Goal: Find specific page/section: Find specific page/section

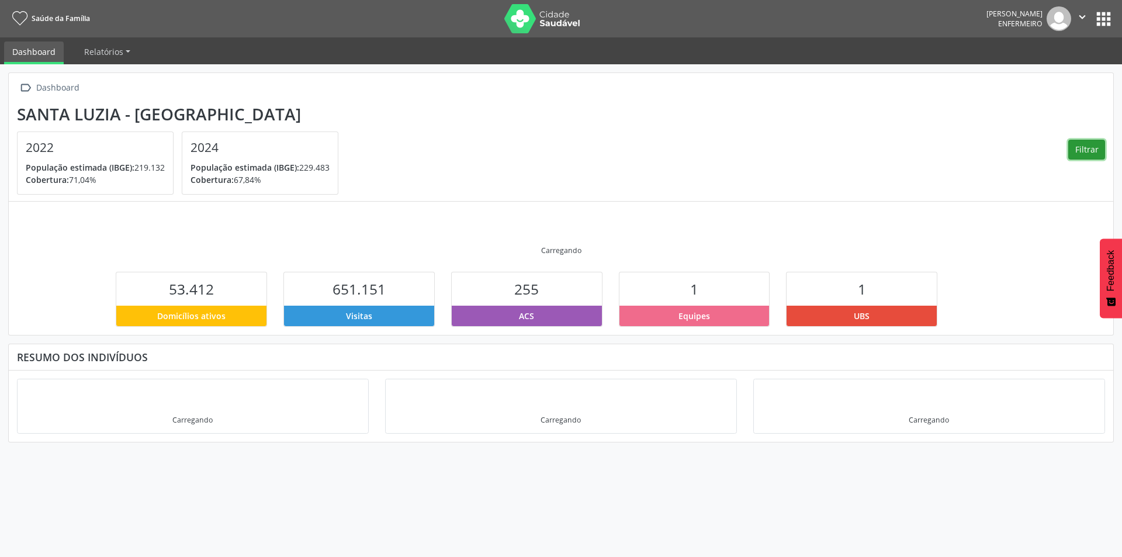
click at [1092, 153] on button "Filtrar" at bounding box center [1087, 150] width 37 height 20
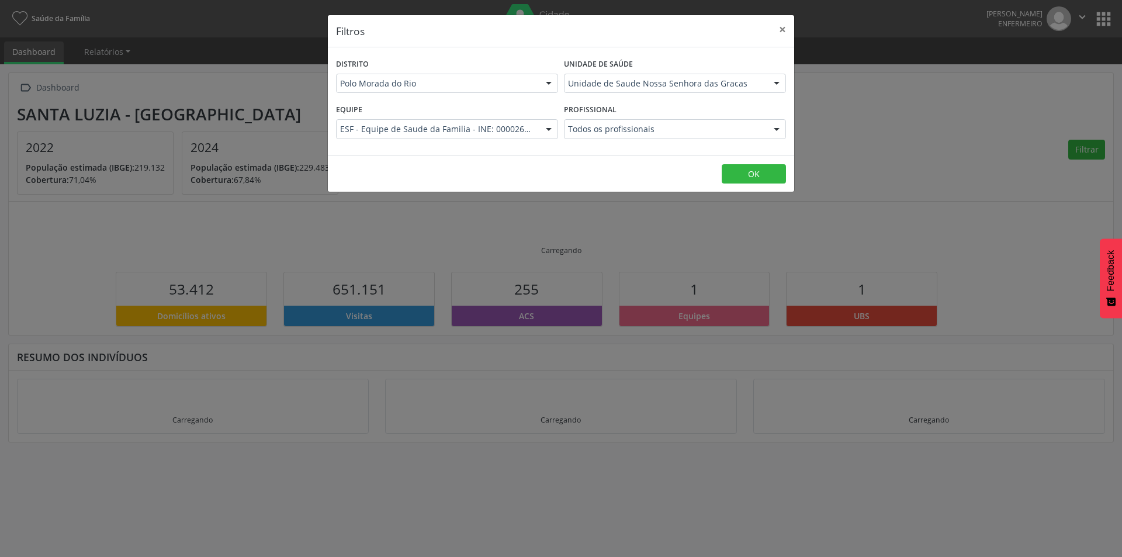
click at [549, 88] on div at bounding box center [549, 84] width 18 height 20
click at [550, 129] on div at bounding box center [549, 130] width 18 height 20
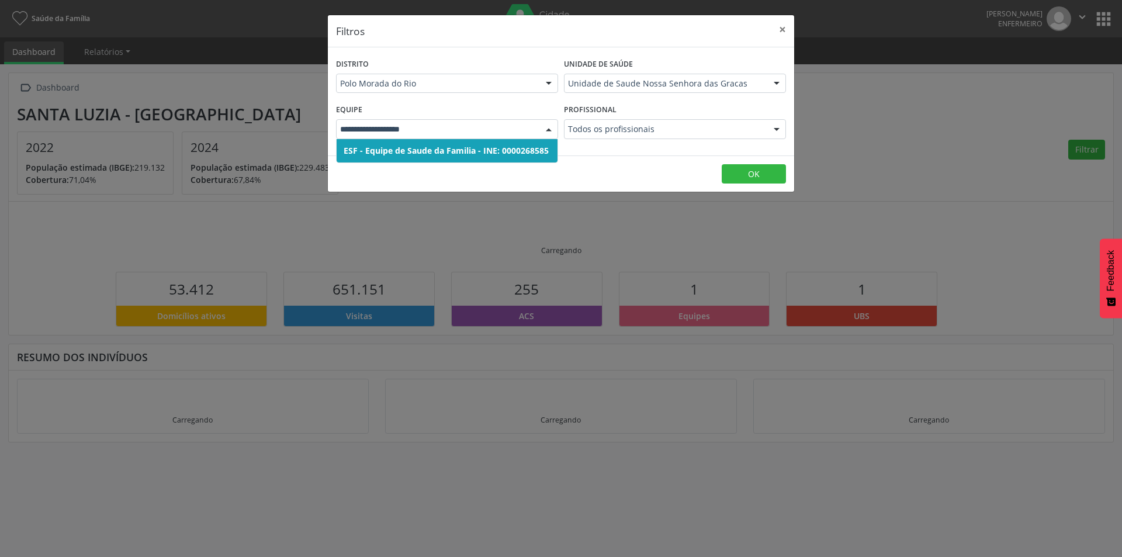
click at [550, 129] on div at bounding box center [549, 130] width 18 height 20
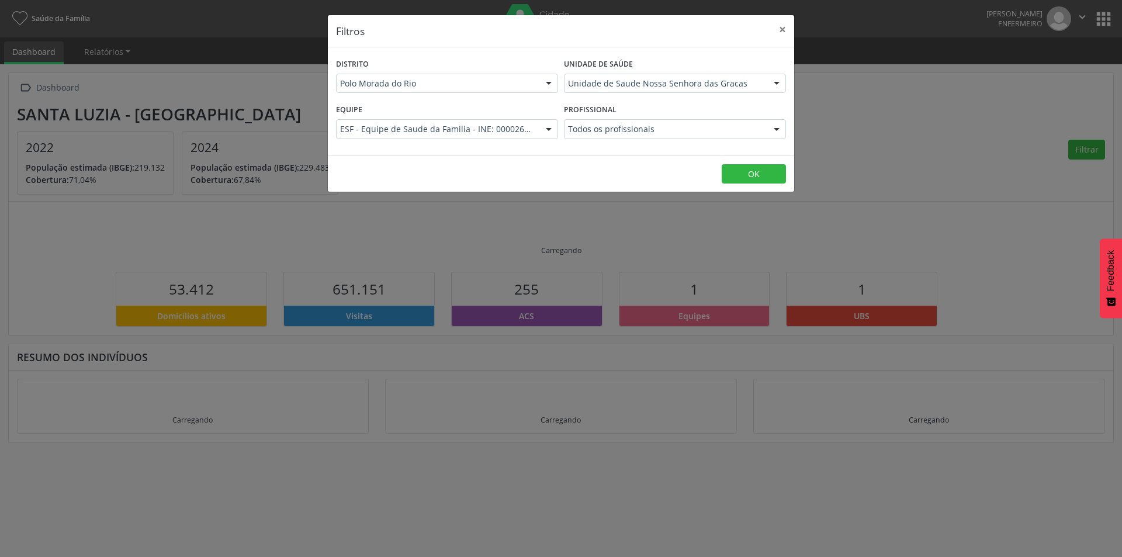
click at [620, 89] on div "Unidade de Saude Nossa Senhora das Gracas" at bounding box center [675, 84] width 222 height 20
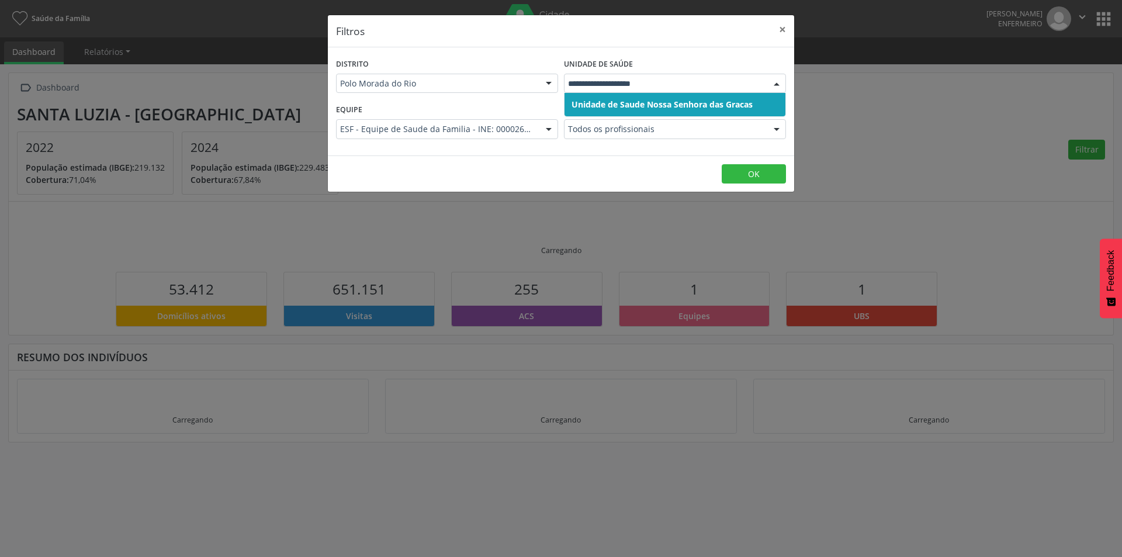
click at [620, 89] on div at bounding box center [675, 84] width 222 height 20
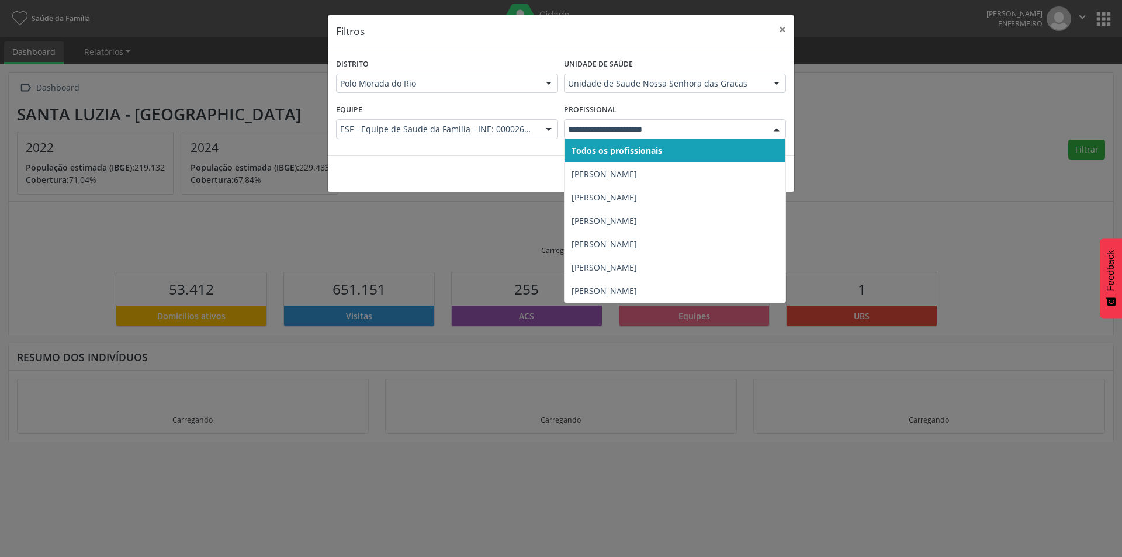
click at [617, 133] on input "text" at bounding box center [665, 129] width 194 height 12
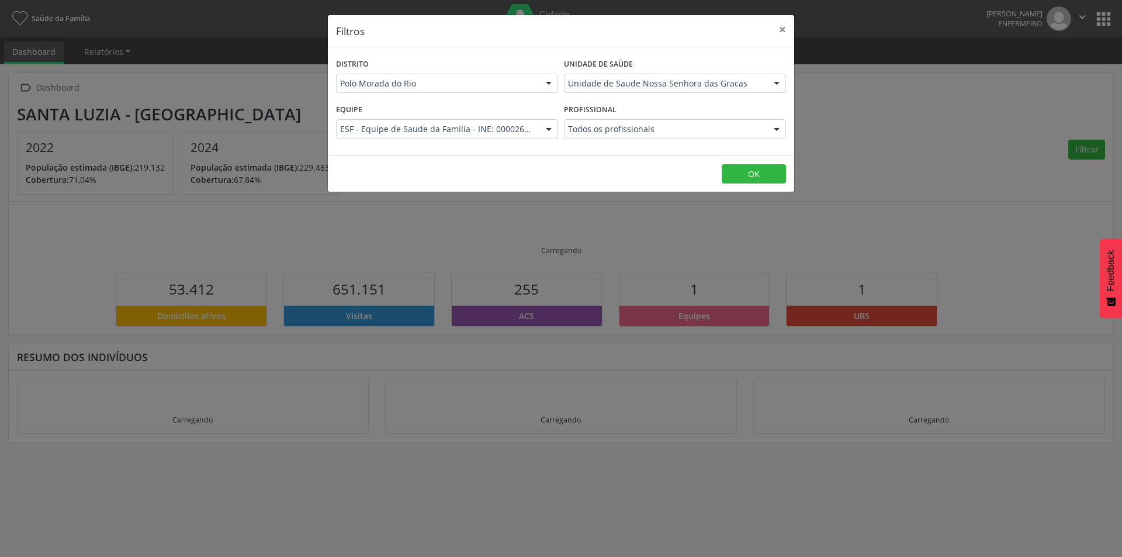
click at [896, 163] on div "Filtros × Distrito Polo Morada do [GEOGRAPHIC_DATA] Morada do [GEOGRAPHIC_DATA]…" at bounding box center [561, 278] width 1122 height 557
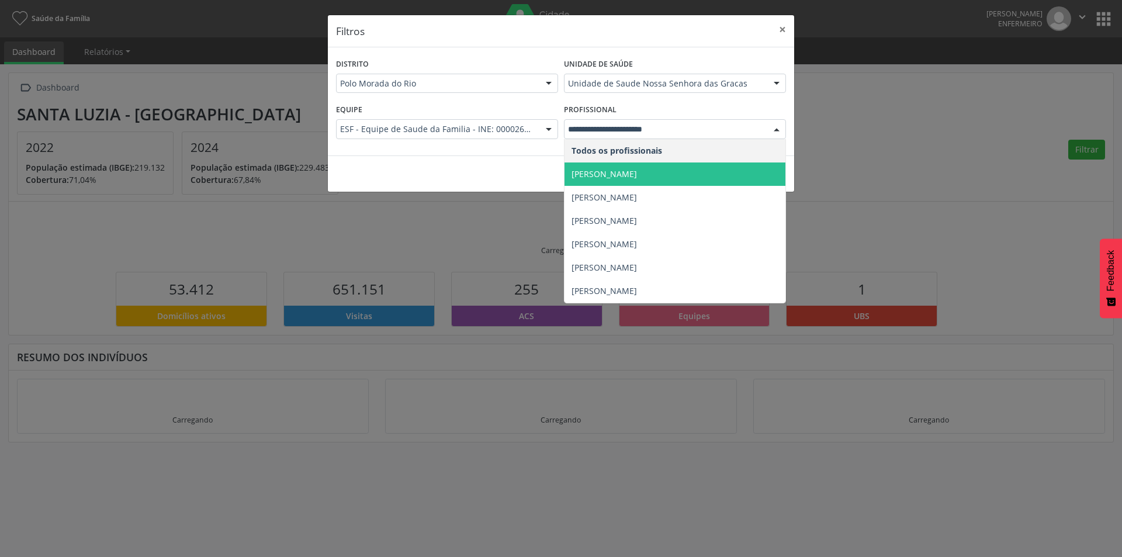
click at [603, 169] on span "[PERSON_NAME]" at bounding box center [604, 173] width 65 height 11
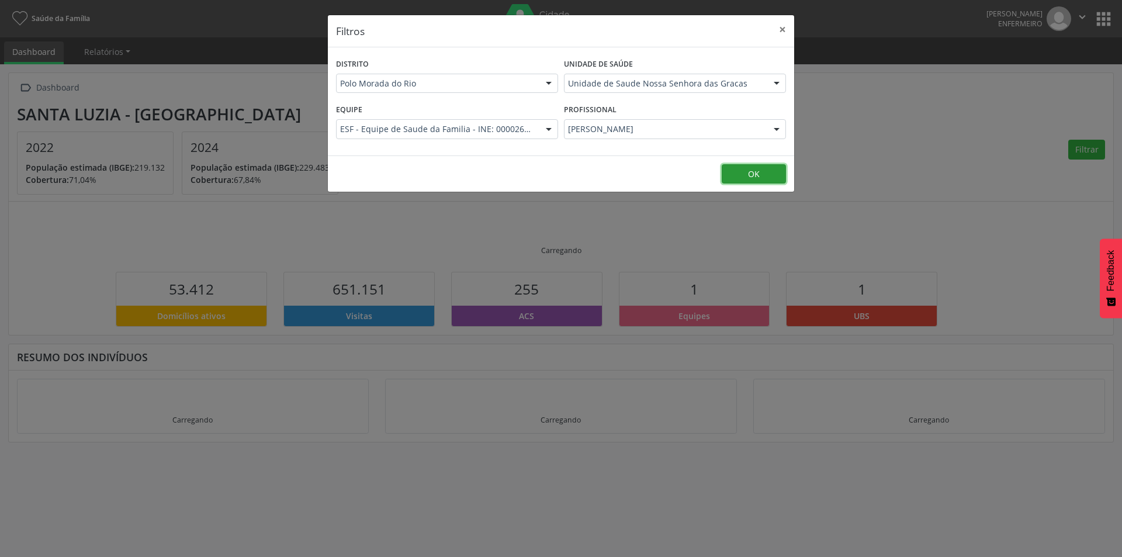
click at [766, 169] on button "OK" at bounding box center [754, 174] width 64 height 20
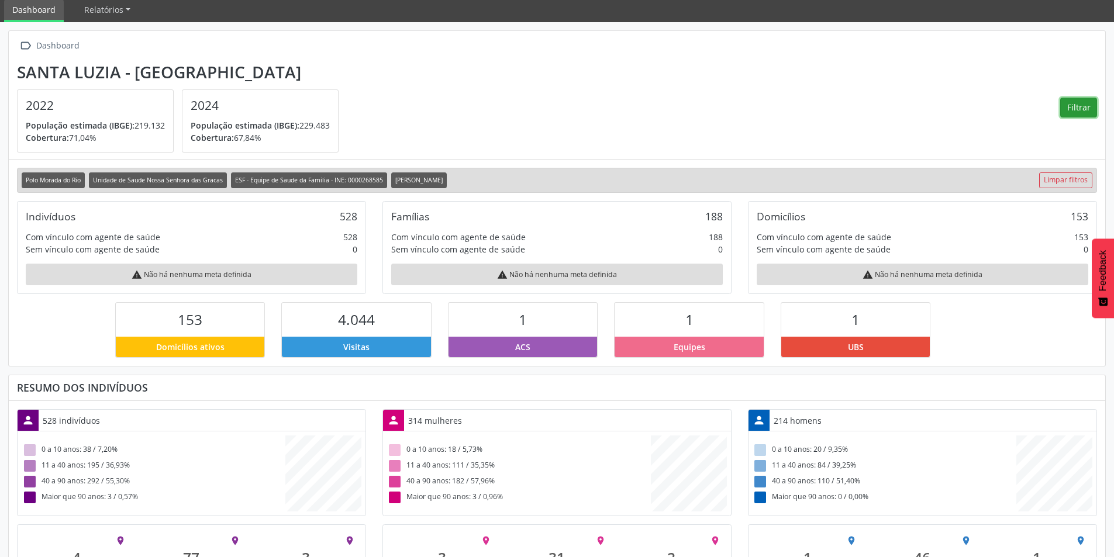
scroll to position [105, 0]
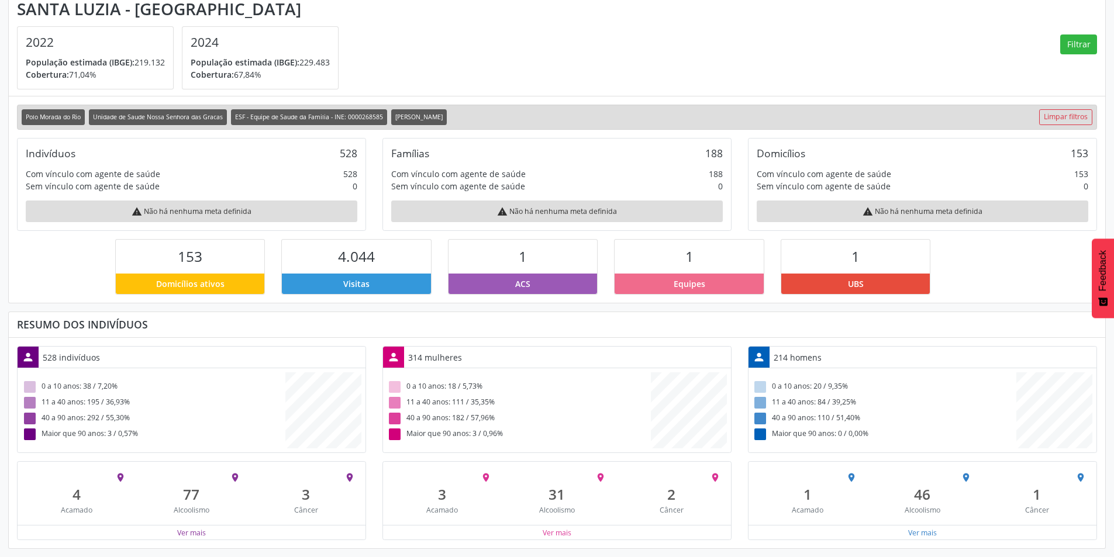
click at [903, 534] on div "Ver mais" at bounding box center [922, 532] width 348 height 15
click at [911, 533] on button "Ver mais" at bounding box center [922, 532] width 30 height 11
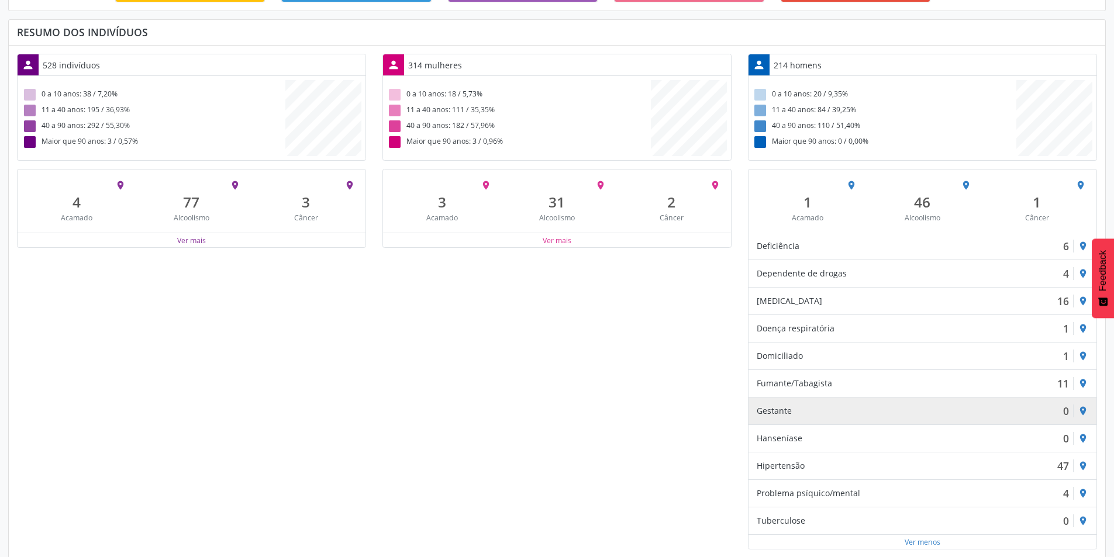
click at [1010, 420] on div "Gestante 0 place" at bounding box center [922, 410] width 348 height 27
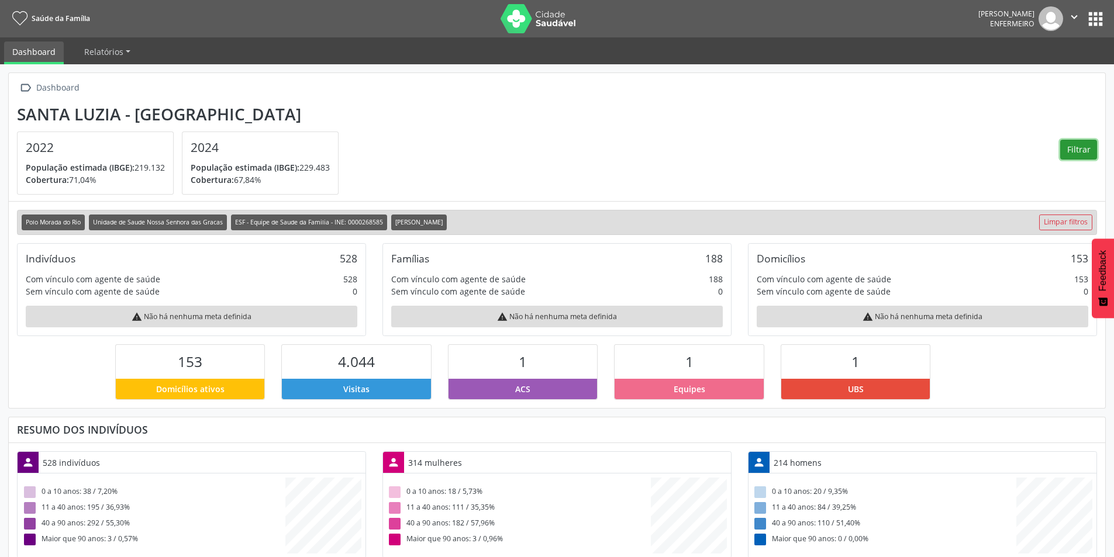
click at [1083, 143] on button "Filtrar" at bounding box center [1078, 150] width 37 height 20
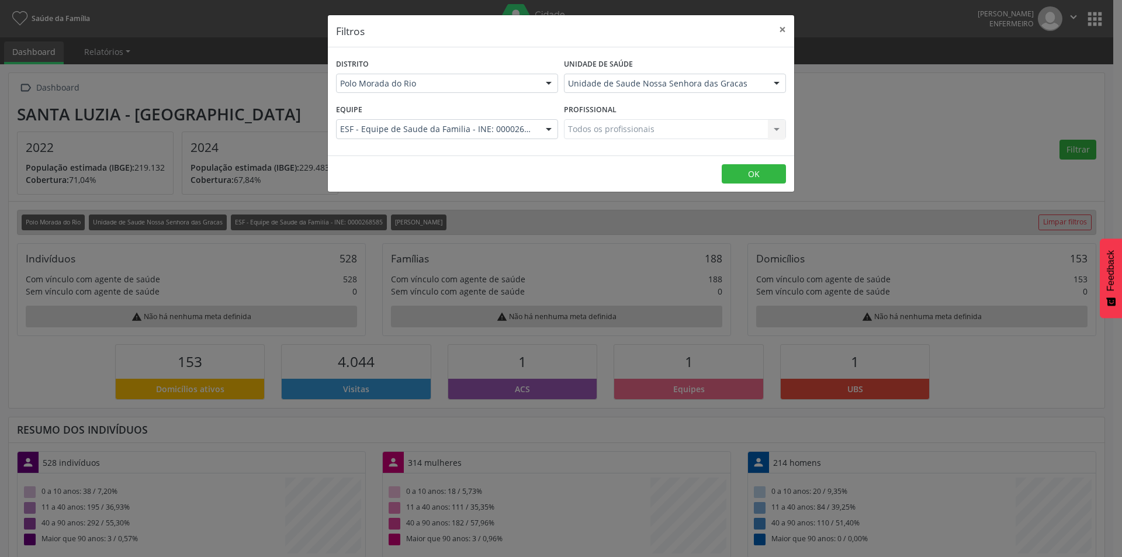
click at [774, 133] on div "Todos os profissionais Todos os profissionais Nenhum resultado encontrado para:…" at bounding box center [675, 129] width 222 height 20
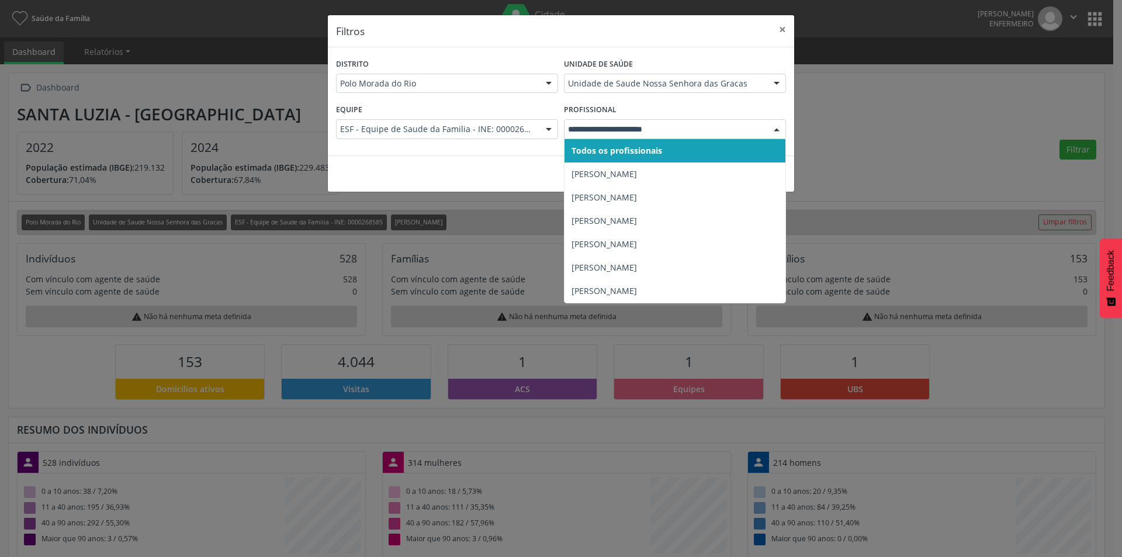
click at [774, 133] on div at bounding box center [777, 130] width 18 height 20
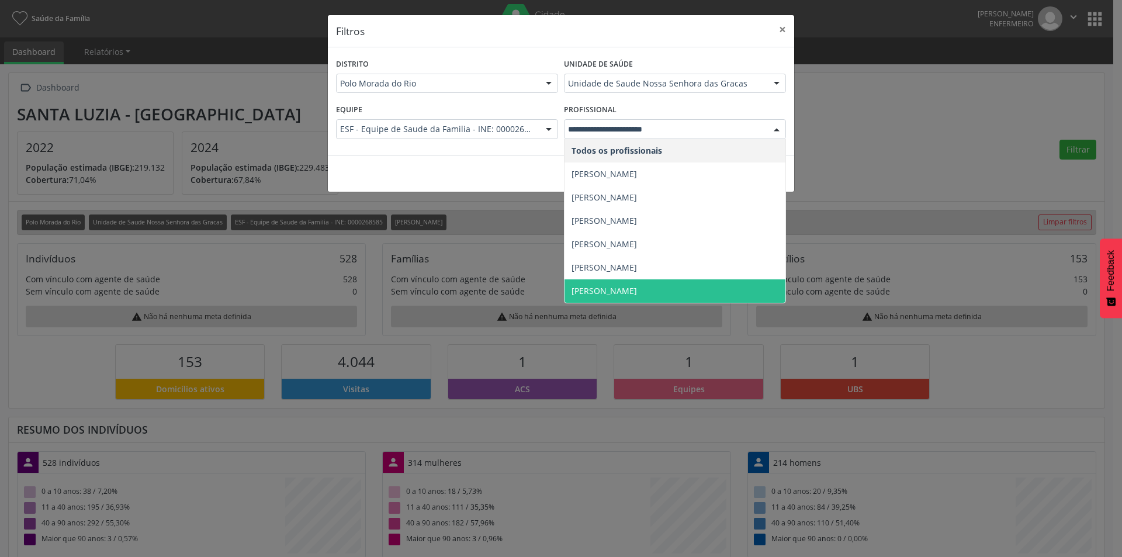
click at [610, 293] on span "[PERSON_NAME]" at bounding box center [604, 290] width 65 height 11
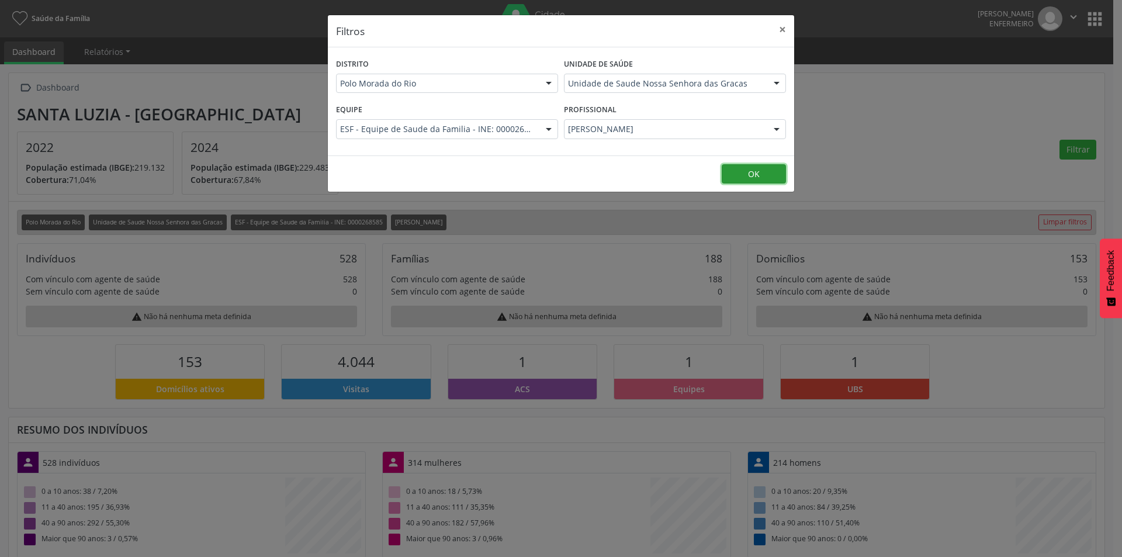
click at [766, 177] on button "OK" at bounding box center [754, 174] width 64 height 20
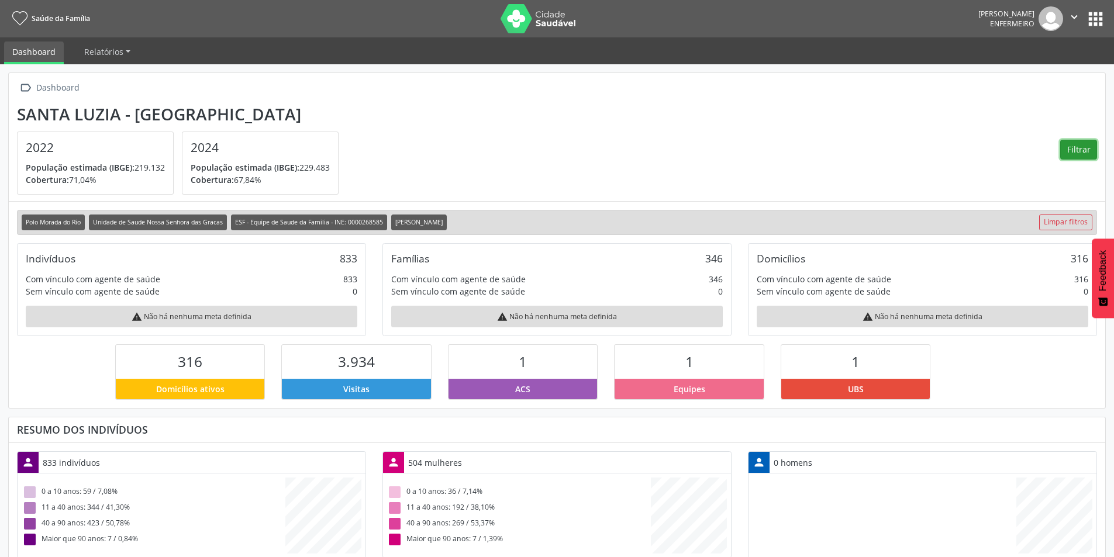
scroll to position [194, 365]
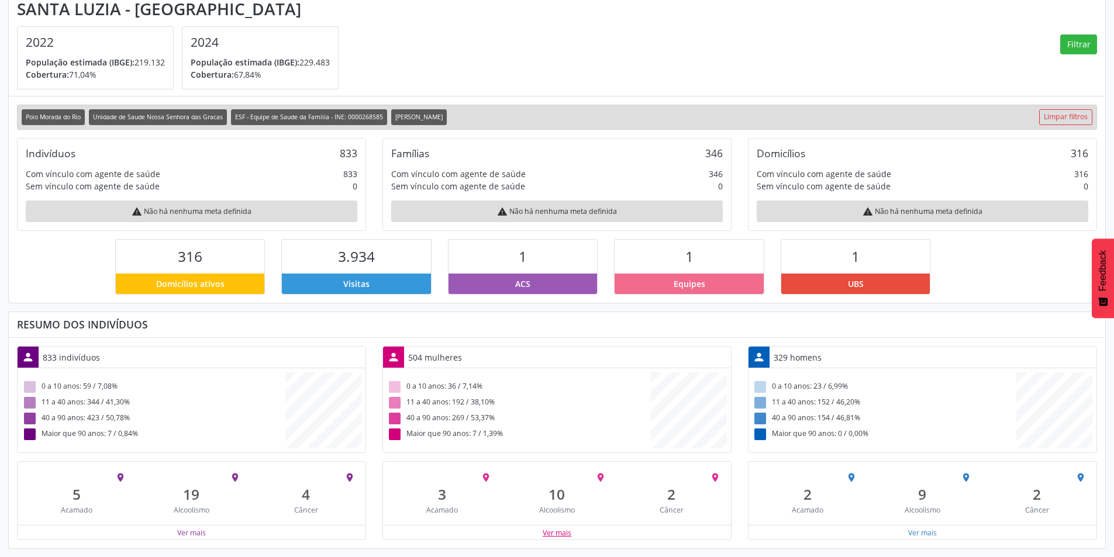
click at [552, 530] on button "Ver mais" at bounding box center [557, 532] width 30 height 11
